Goal: Task Accomplishment & Management: Manage account settings

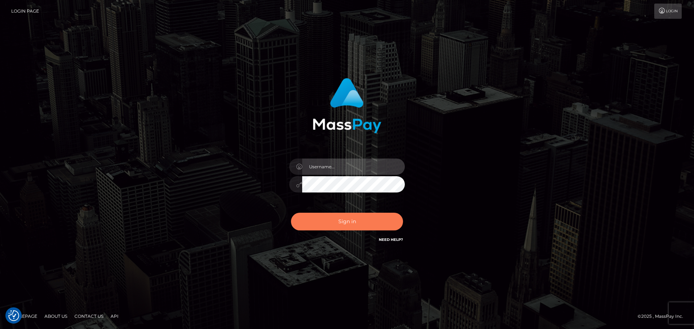
type input "Bedis"
click at [379, 223] on button "Sign in" at bounding box center [347, 222] width 112 height 18
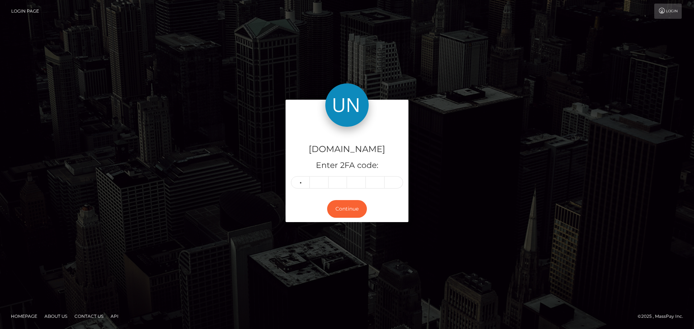
type input "7"
type input "1"
type input "5"
type input "9"
type input "6"
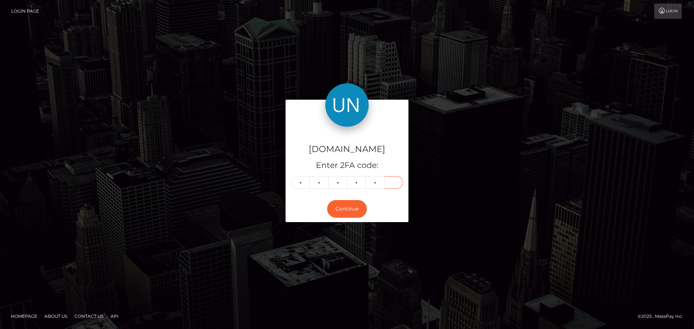
type input "1"
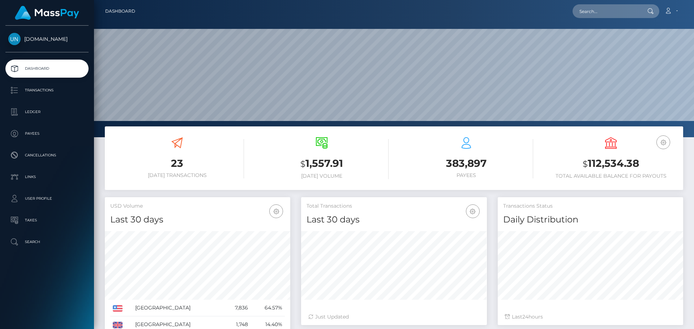
scroll to position [128, 186]
click at [615, 13] on input "text" at bounding box center [607, 11] width 68 height 14
paste input "asly.prs@icloud.com"
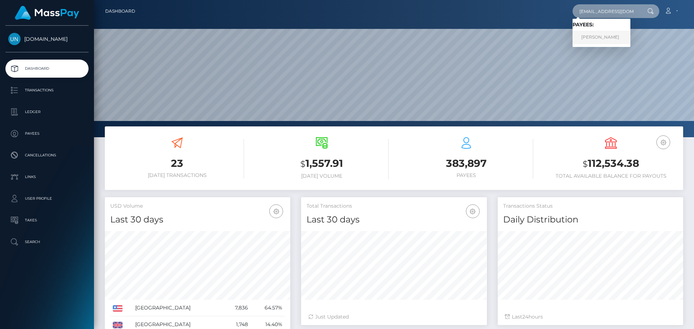
type input "asly.prs@icloud.com"
click at [609, 40] on link "ASLY JAYSIE JEAN-BAPTISTE" at bounding box center [602, 37] width 58 height 13
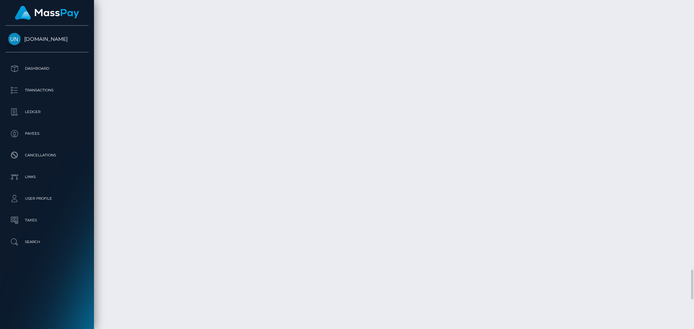
scroll to position [3033, 0]
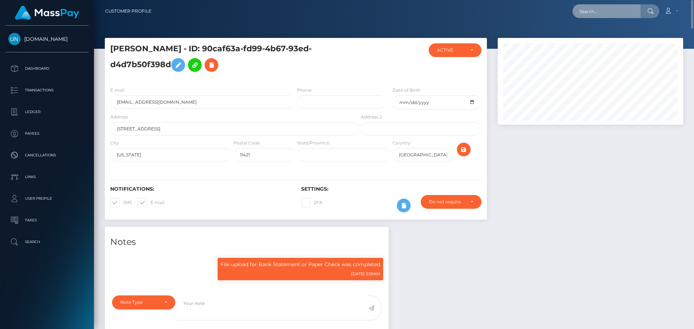
click at [594, 12] on input "text" at bounding box center [607, 11] width 68 height 14
paste input "pdavies2203@gmail.com"
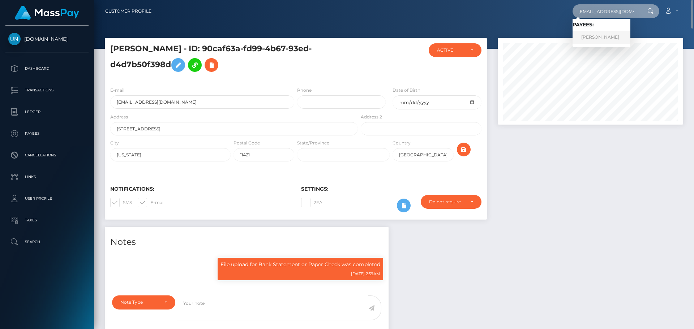
type input "pdavies2203@gmail.com"
click at [605, 34] on link "Philippa Davies" at bounding box center [602, 37] width 58 height 13
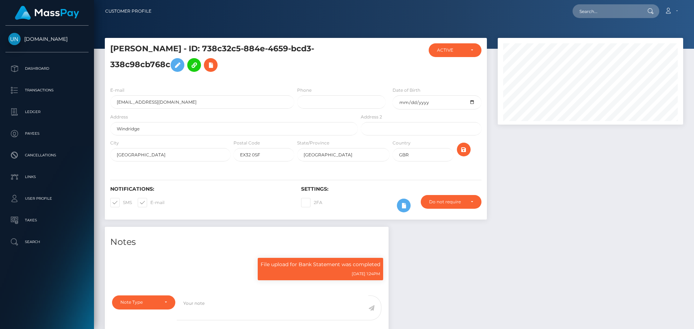
scroll to position [87, 186]
click at [203, 129] on input "Windridge" at bounding box center [234, 128] width 248 height 13
paste input "Windridge, Westbuckland, Barnstaple, ex32 0SF"
drag, startPoint x: 226, startPoint y: 128, endPoint x: 221, endPoint y: 129, distance: 5.1
click at [221, 129] on input "Windridge Windridge, Westbuckland, Barnstaple, ex32 0SF" at bounding box center [234, 128] width 248 height 13
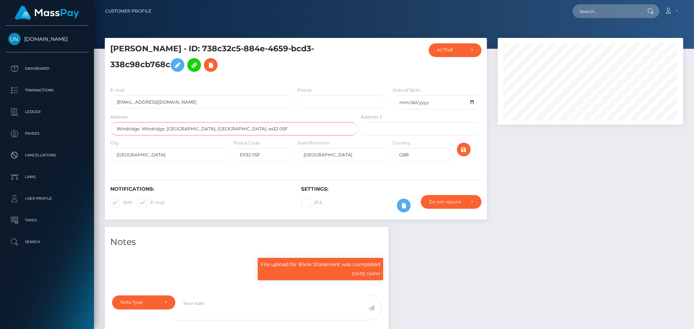
click at [221, 129] on input "Windridge Windridge, Westbuckland, Barnstaple, ex32 0SF" at bounding box center [234, 128] width 248 height 13
drag, startPoint x: 225, startPoint y: 128, endPoint x: 169, endPoint y: 129, distance: 55.3
click at [169, 129] on input "Windridge Windridge, Westbuckland, Barnstaple, ex32 0SF" at bounding box center [234, 128] width 248 height 13
type input "Windridge Windridge, , ex32 0SF"
click at [163, 155] on input "West Buckland" at bounding box center [170, 154] width 120 height 13
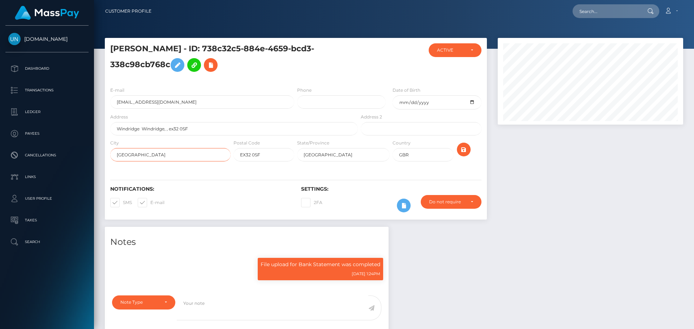
click at [163, 155] on input "West Buckland" at bounding box center [170, 154] width 120 height 13
paste input "buckland, Barnstaple"
type input "Westbuckland, Barnstaple"
drag, startPoint x: 196, startPoint y: 129, endPoint x: 170, endPoint y: 129, distance: 26.4
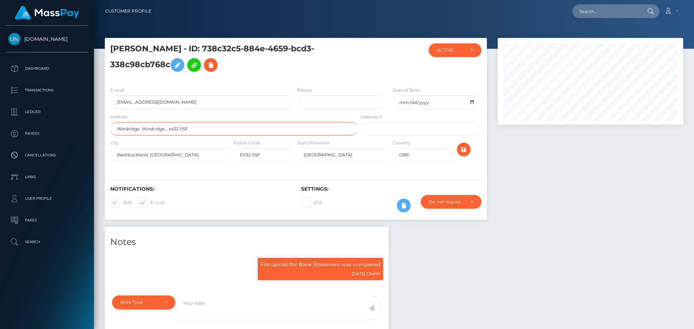
click at [170, 129] on input "Windridge Windridge, , ex32 0SF" at bounding box center [234, 128] width 248 height 13
type input "Windridge Windridge, ,"
click at [264, 153] on input "EX32 0SF" at bounding box center [264, 154] width 61 height 13
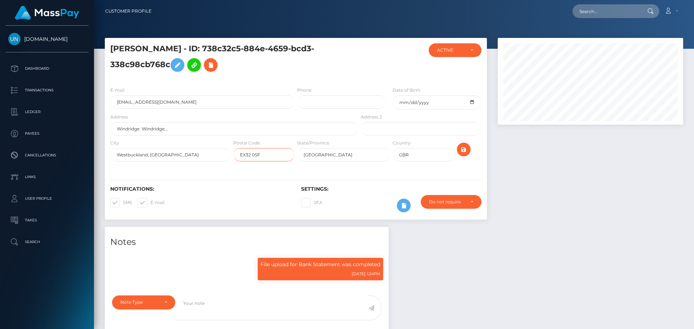
paste input "ex"
type input "ex32 0SF"
click at [184, 129] on input "Windridge Windridge, ," at bounding box center [234, 128] width 248 height 13
type input "Windridge"
click at [462, 147] on icon "submit" at bounding box center [463, 149] width 9 height 9
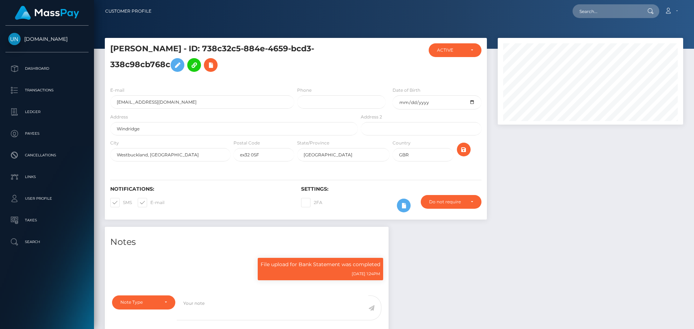
scroll to position [87, 186]
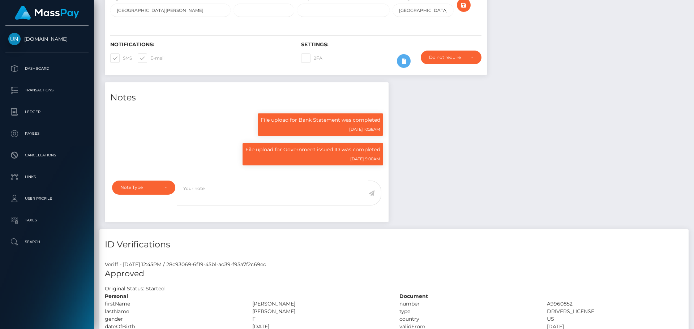
scroll to position [87, 186]
